Goal: Information Seeking & Learning: Learn about a topic

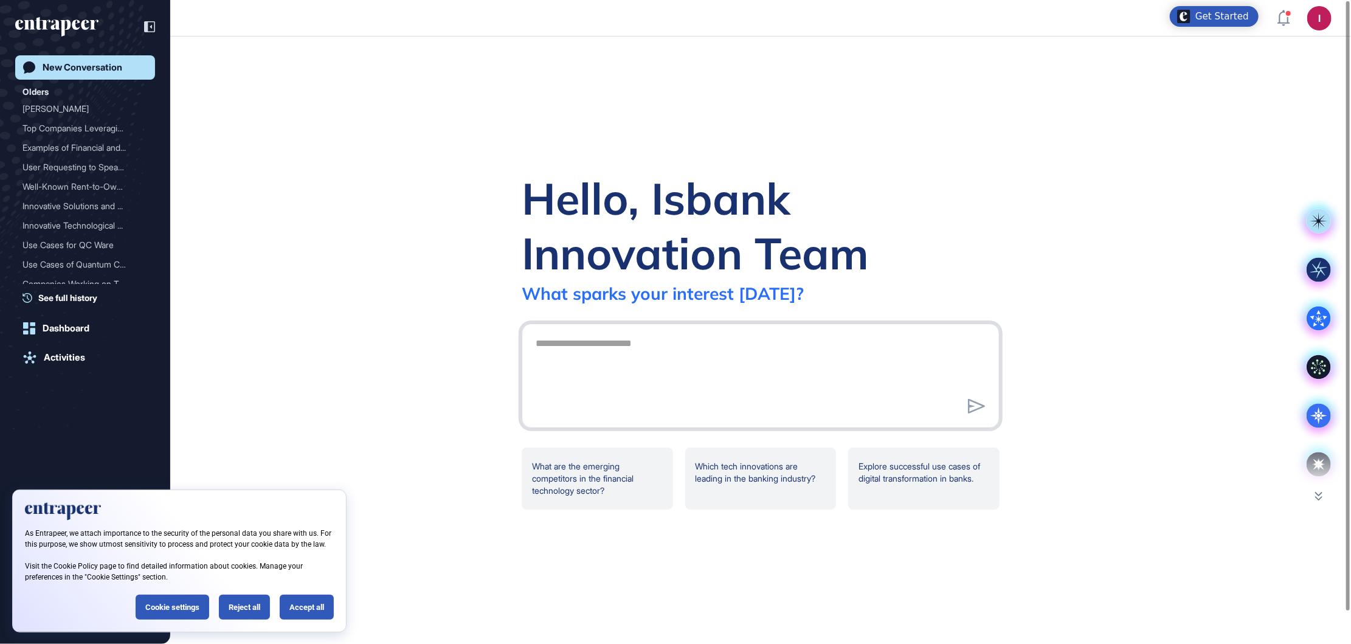
scroll to position [1, 1]
click at [1255, 136] on div "My Content" at bounding box center [1246, 134] width 44 height 10
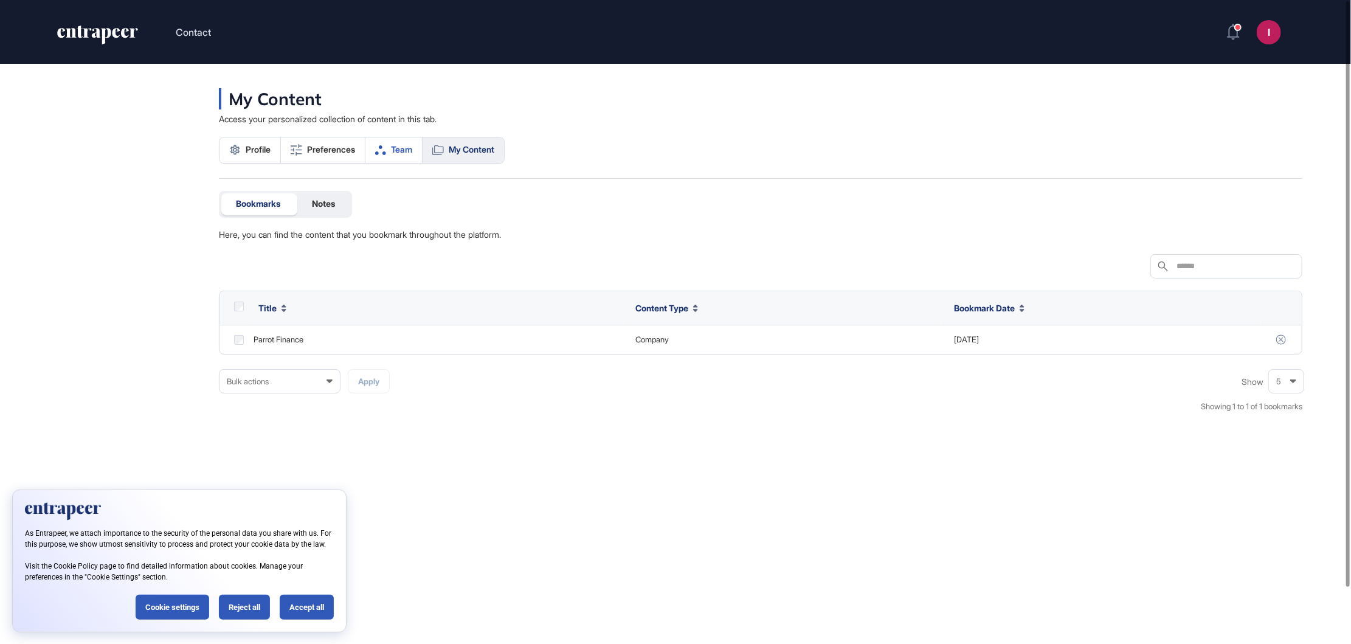
click at [395, 147] on span "Team" at bounding box center [401, 150] width 21 height 10
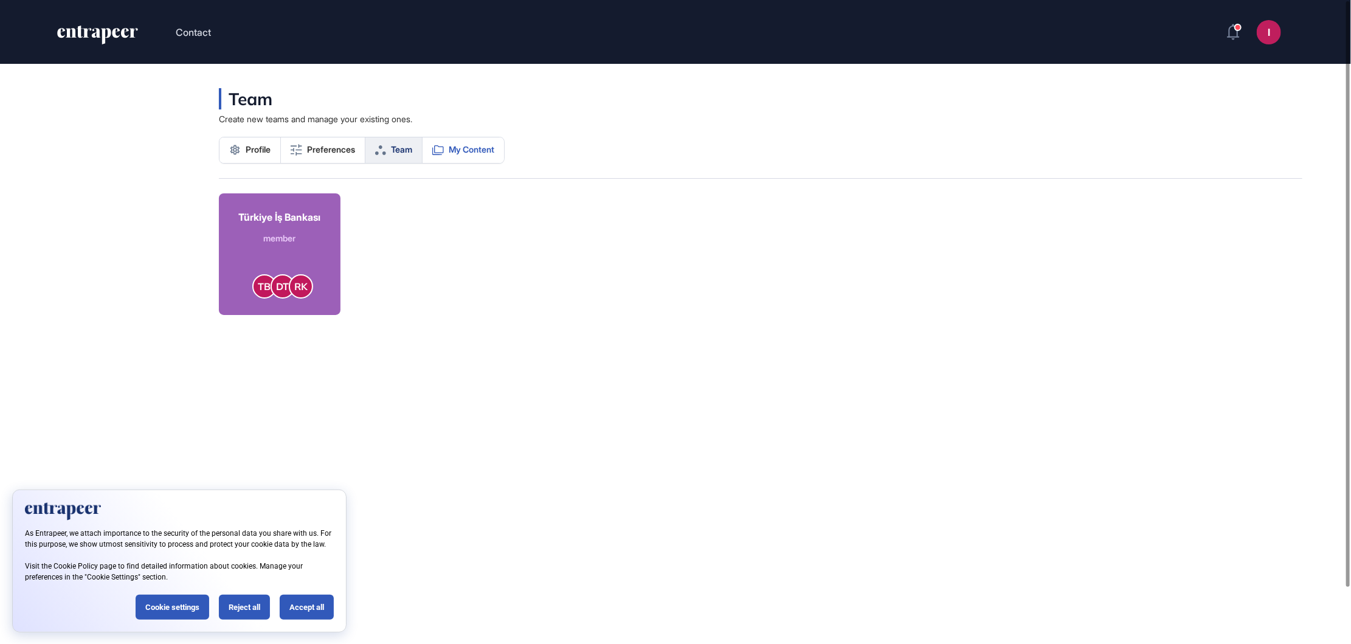
click at [448, 142] on link "My Content" at bounding box center [463, 150] width 81 height 26
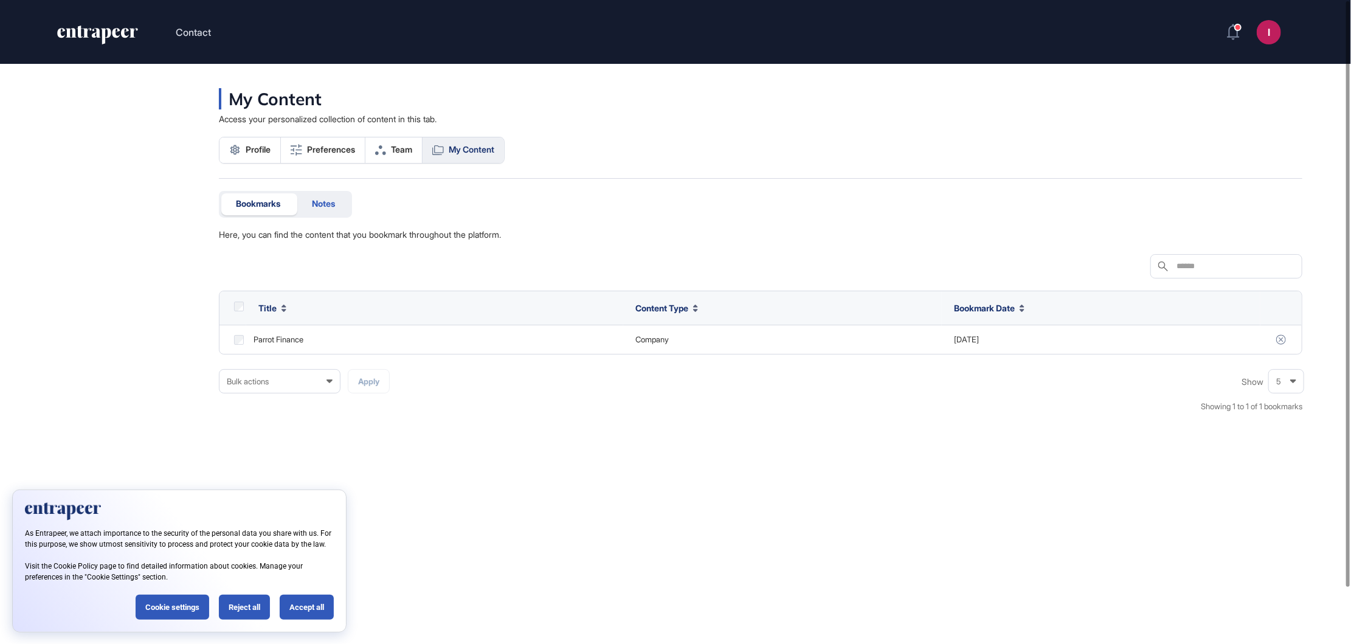
click at [337, 212] on div "Notes" at bounding box center [323, 204] width 52 height 22
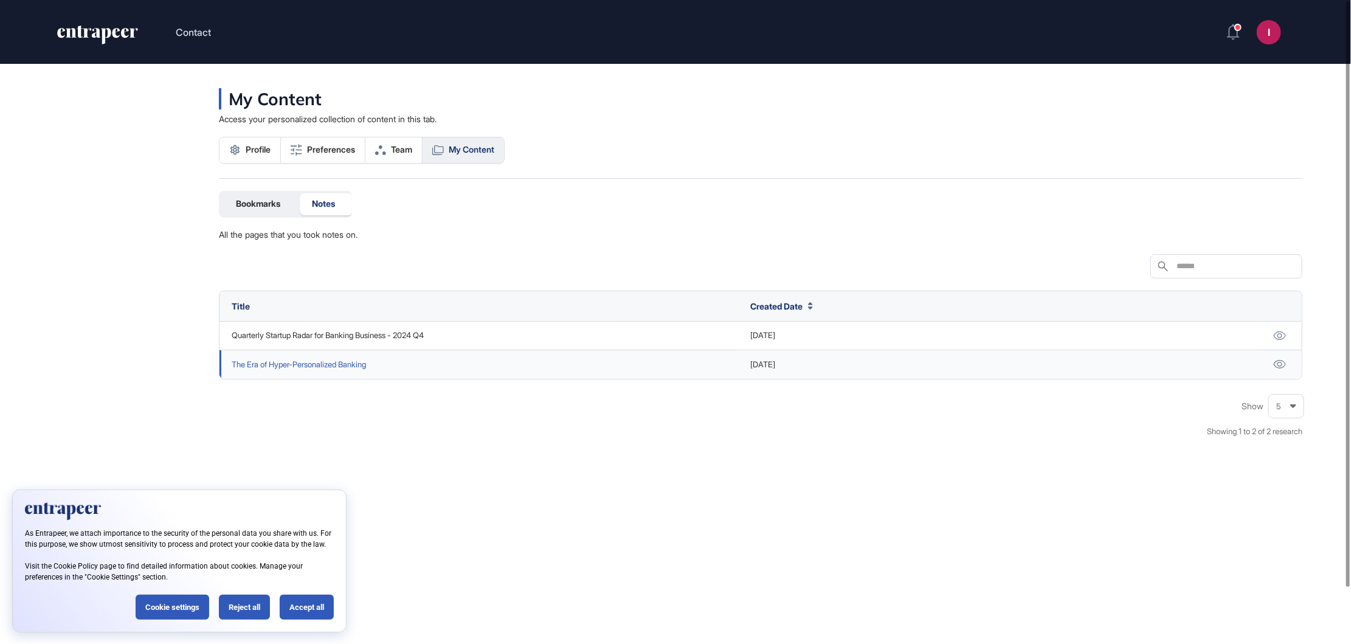
click at [339, 359] on link "The Era of Hyper-Personalized Banking" at bounding box center [299, 365] width 134 height 12
click at [88, 35] on icon "entrapeer-logo" at bounding box center [97, 35] width 83 height 19
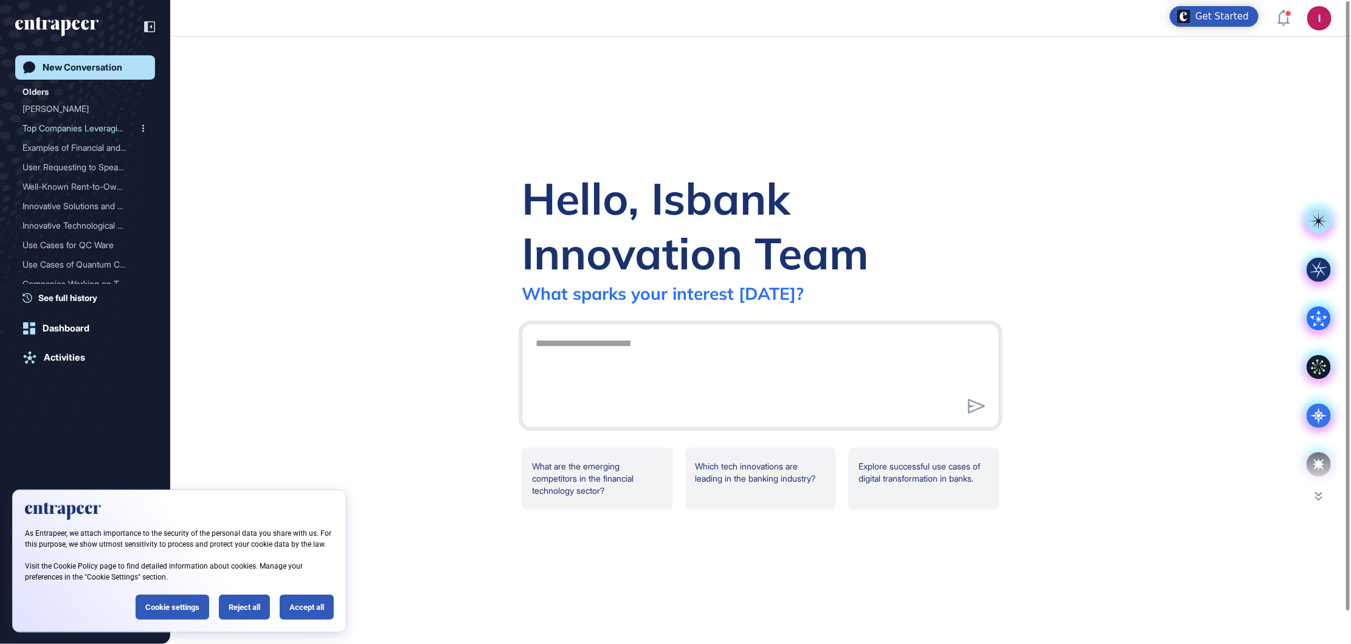
click at [81, 120] on div "Top Companies Leveraging ..." at bounding box center [80, 128] width 116 height 19
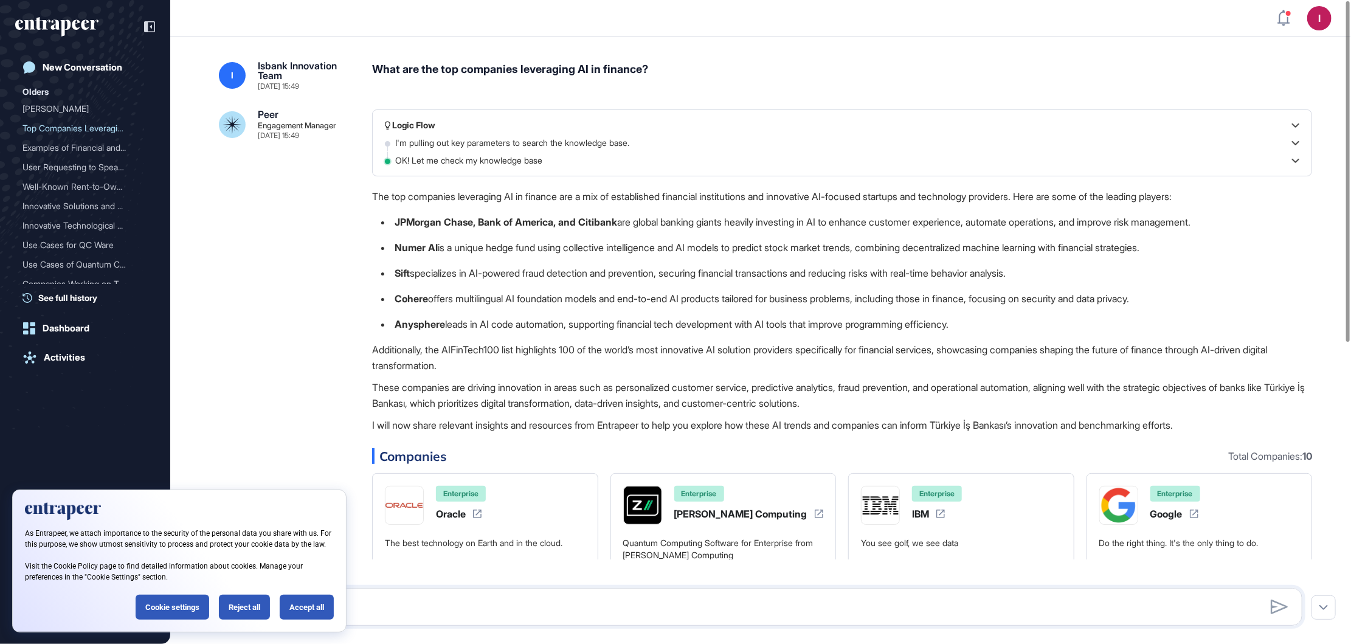
click at [1263, 209] on div "The top companies leveraging AI in finance are a mix of established financial i…" at bounding box center [842, 313] width 940 height 250
drag, startPoint x: 1040, startPoint y: 251, endPoint x: 987, endPoint y: 247, distance: 53.7
click at [987, 247] on li "Numer AI is a unique hedge fund using collective intelligence and AI models to …" at bounding box center [842, 248] width 940 height 16
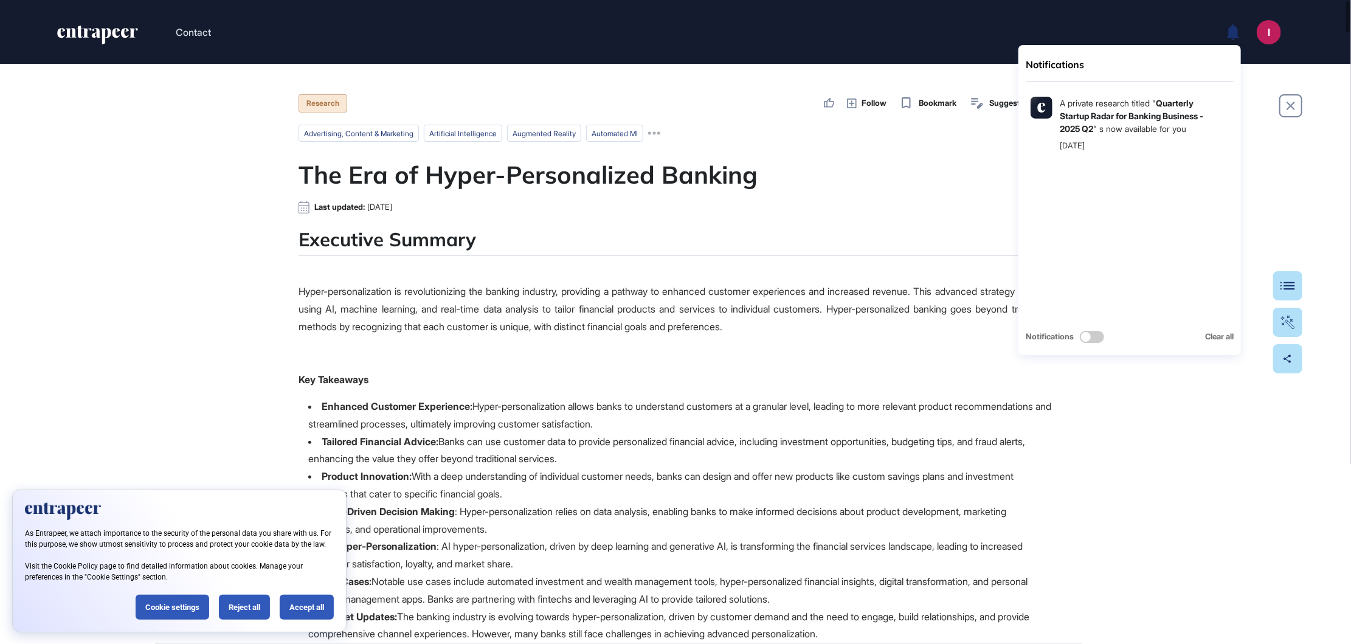
click at [1234, 34] on icon at bounding box center [1233, 32] width 12 height 16
click at [1170, 108] on div "A private research titled " Quarterly Startup Radar for Banking Business - 2025…" at bounding box center [1144, 116] width 169 height 38
